Goal: Navigation & Orientation: Find specific page/section

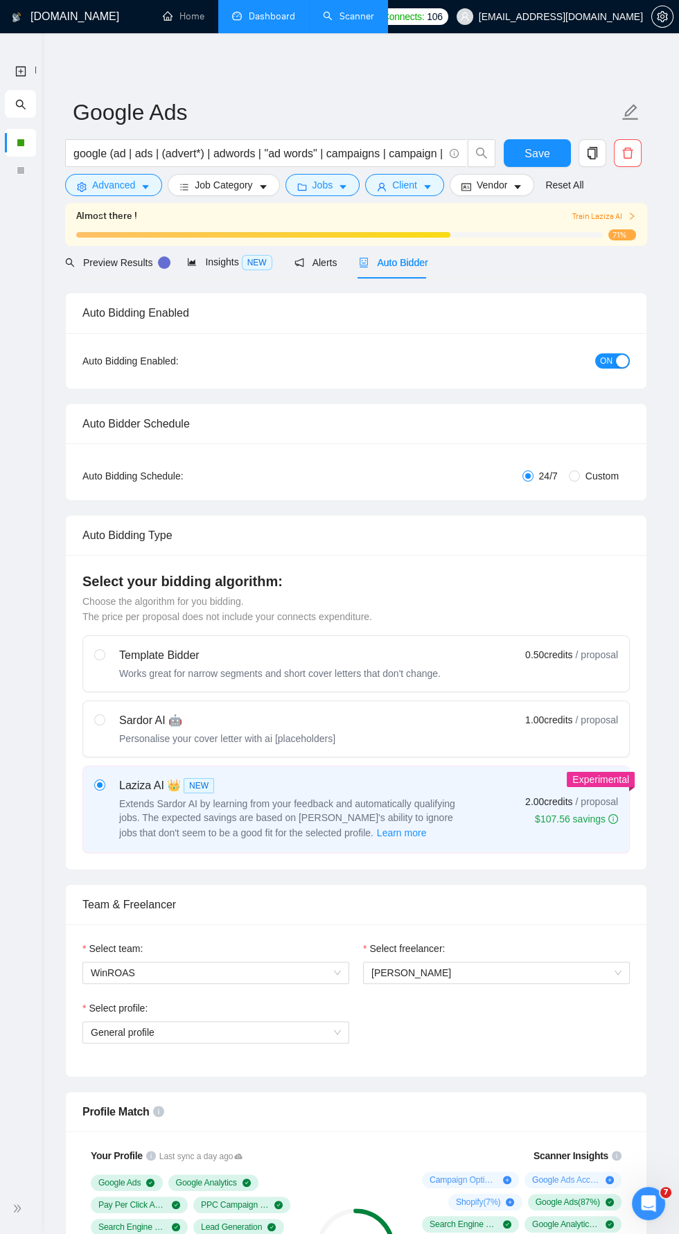
click at [267, 16] on link "Dashboard" at bounding box center [263, 16] width 63 height 12
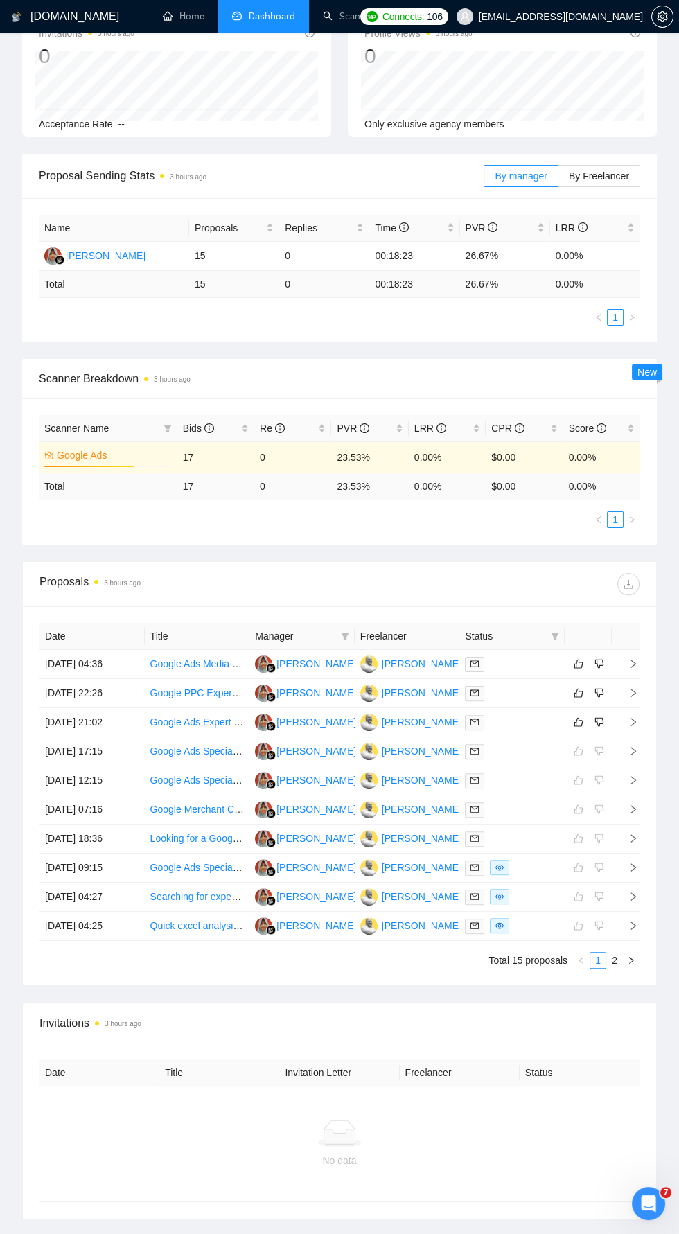
scroll to position [258, 0]
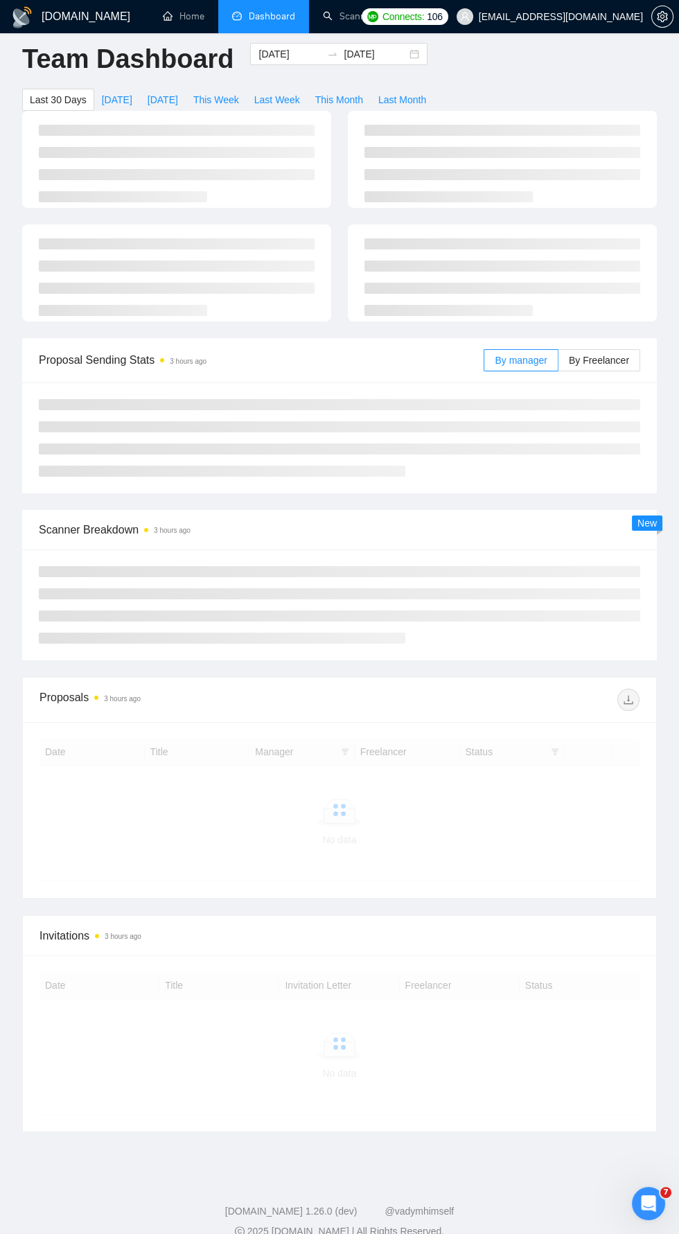
scroll to position [8, 0]
